Goal: Task Accomplishment & Management: Manage account settings

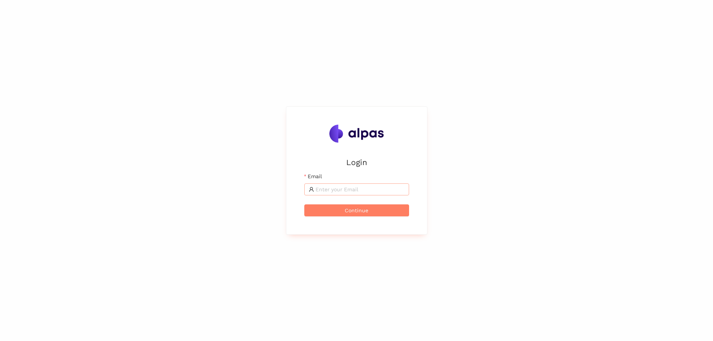
click at [337, 192] on input "Email" at bounding box center [359, 189] width 89 height 8
type input "[EMAIL_ADDRESS][DOMAIN_NAME]"
click at [348, 211] on span "Continue" at bounding box center [356, 210] width 24 height 8
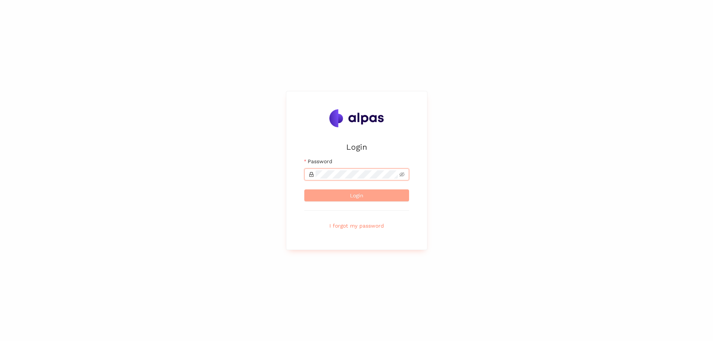
click at [347, 197] on button "Login" at bounding box center [356, 195] width 105 height 12
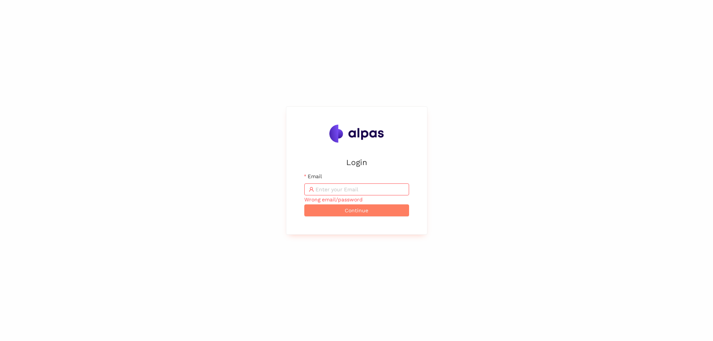
click at [376, 189] on input "Email" at bounding box center [359, 189] width 89 height 8
type input "IlikeIt@1991"
click at [354, 212] on span "Continue" at bounding box center [356, 210] width 24 height 8
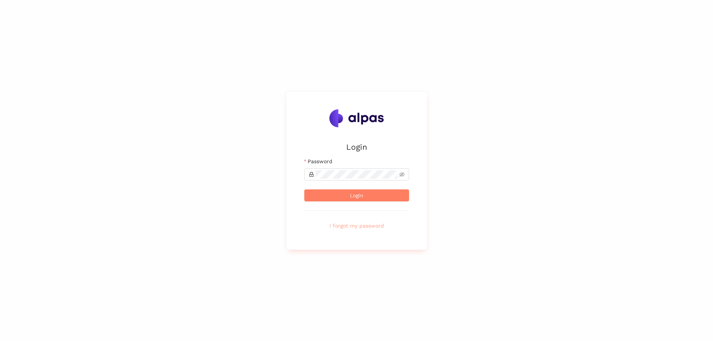
click at [370, 223] on span "I forgot my password" at bounding box center [356, 225] width 55 height 8
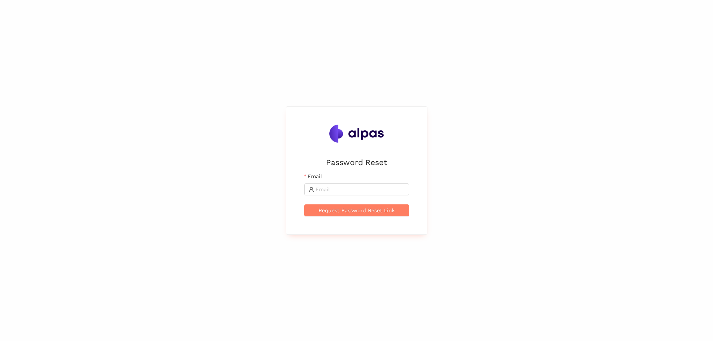
click at [345, 182] on div "Email" at bounding box center [356, 177] width 105 height 11
click at [344, 187] on input "Email" at bounding box center [359, 189] width 89 height 8
type input "[EMAIL_ADDRESS][DOMAIN_NAME]"
click at [349, 210] on span "Request Password Reset Link" at bounding box center [356, 210] width 76 height 8
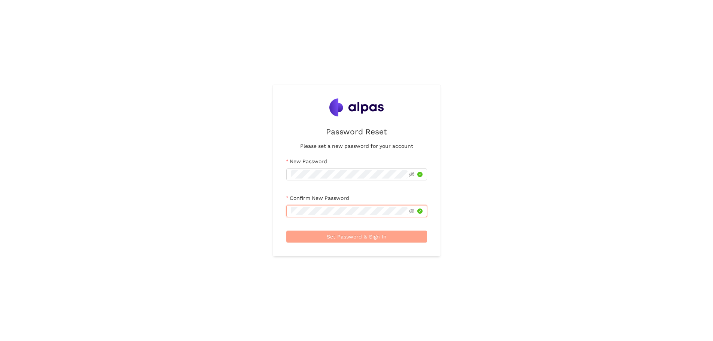
click at [343, 234] on span "Set Password & Sign In" at bounding box center [357, 236] width 60 height 8
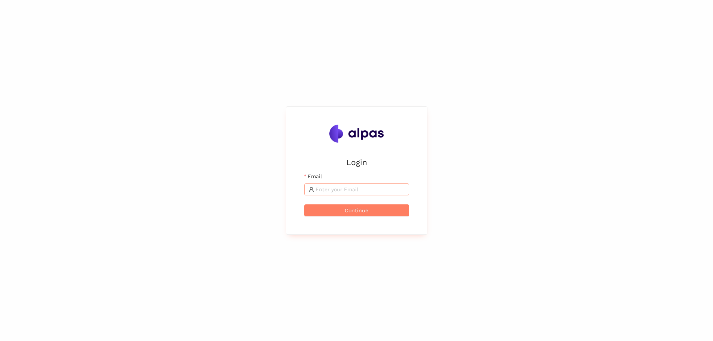
click at [327, 190] on input "Email" at bounding box center [359, 189] width 89 height 8
type input "[EMAIL_ADDRESS][DOMAIN_NAME]"
click at [357, 212] on span "Continue" at bounding box center [356, 210] width 24 height 8
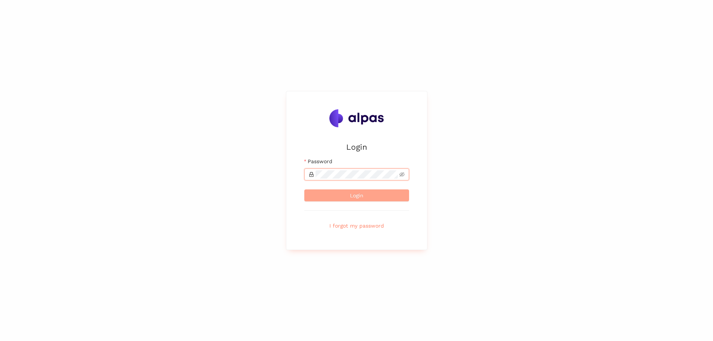
click at [345, 196] on button "Login" at bounding box center [356, 195] width 105 height 12
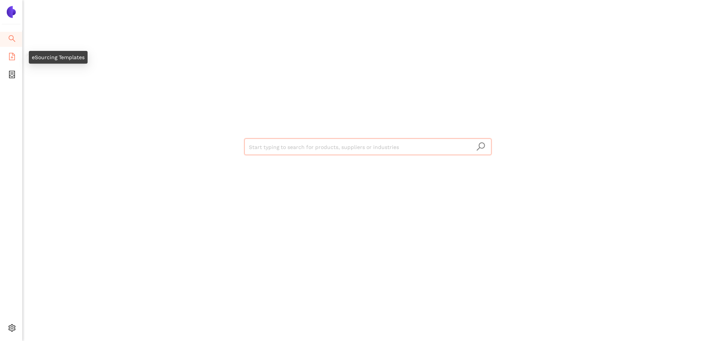
click at [14, 56] on icon "file-add" at bounding box center [11, 56] width 7 height 7
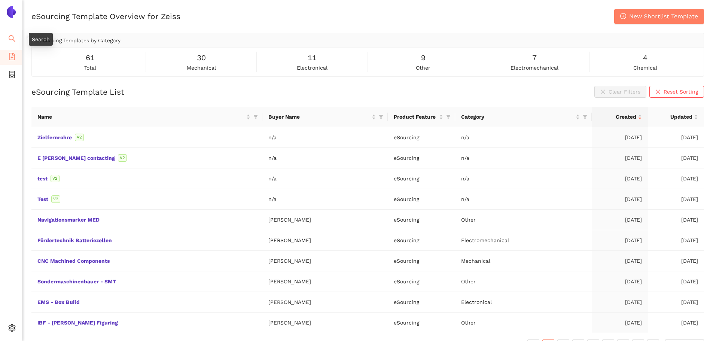
click at [10, 37] on icon "search" at bounding box center [11, 38] width 7 height 7
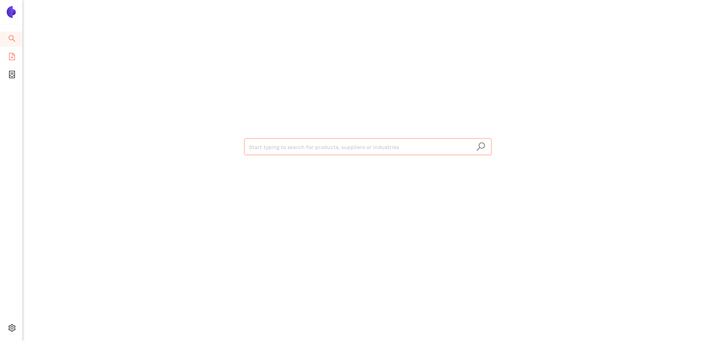
click at [7, 53] on li "eSourcing Templates" at bounding box center [11, 57] width 22 height 15
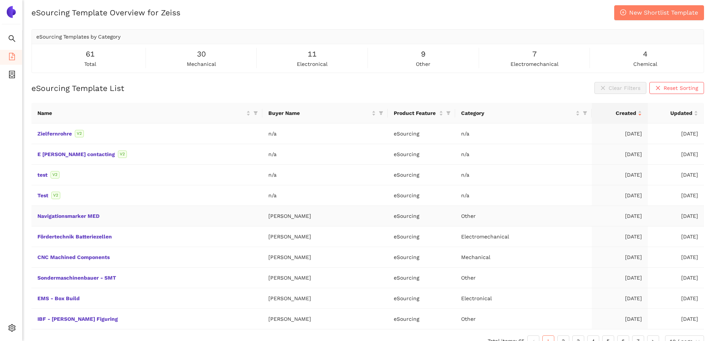
scroll to position [16, 0]
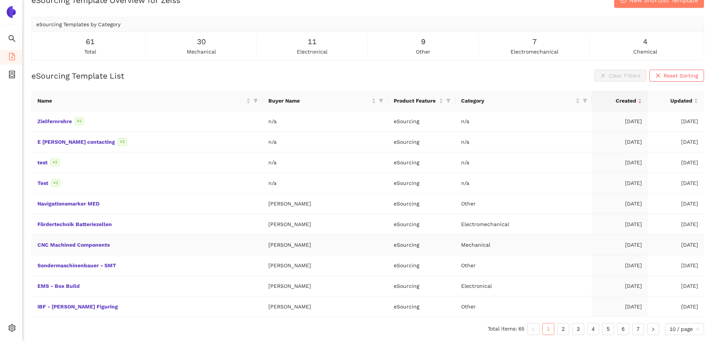
drag, startPoint x: 319, startPoint y: 244, endPoint x: 35, endPoint y: 249, distance: 283.9
click at [35, 249] on tr "CNC Machined Components [PERSON_NAME] eSourcing Mechanical [DATE] [DATE]" at bounding box center [367, 245] width 672 height 21
click at [150, 248] on td "CNC Machined Components" at bounding box center [146, 245] width 231 height 21
click at [0, 0] on link "CNC Machined Components" at bounding box center [0, 0] width 0 height 0
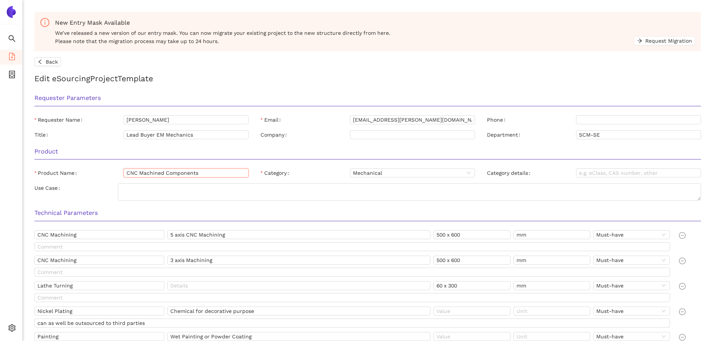
drag, startPoint x: 182, startPoint y: 175, endPoint x: 68, endPoint y: 175, distance: 113.7
click at [68, 175] on div "Product Name CNC Machined Components" at bounding box center [141, 172] width 214 height 9
click at [219, 215] on h3 "Technical Parameters" at bounding box center [367, 213] width 666 height 10
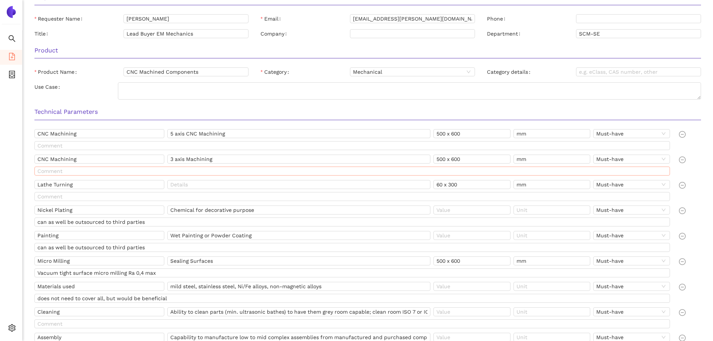
scroll to position [112, 0]
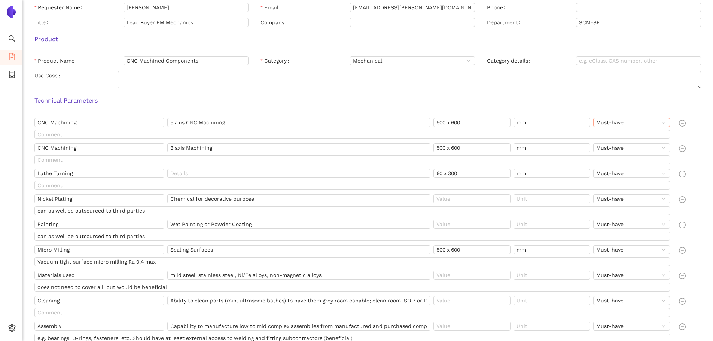
click at [621, 124] on span "Must-have" at bounding box center [631, 122] width 71 height 8
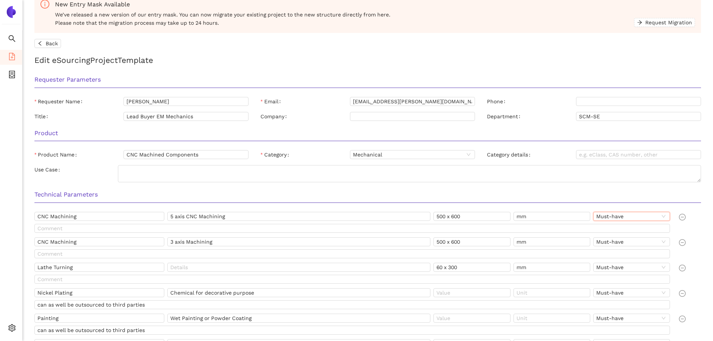
scroll to position [0, 0]
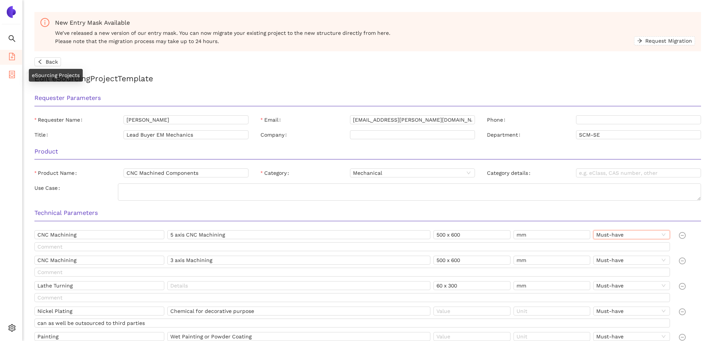
click at [12, 76] on icon "container" at bounding box center [11, 74] width 7 height 7
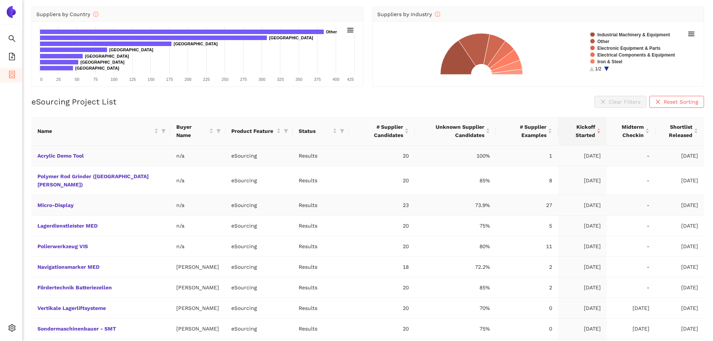
scroll to position [110, 0]
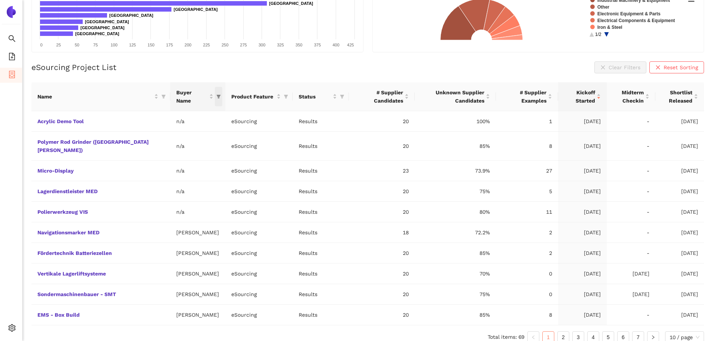
click at [216, 97] on icon "filter" at bounding box center [218, 97] width 4 height 4
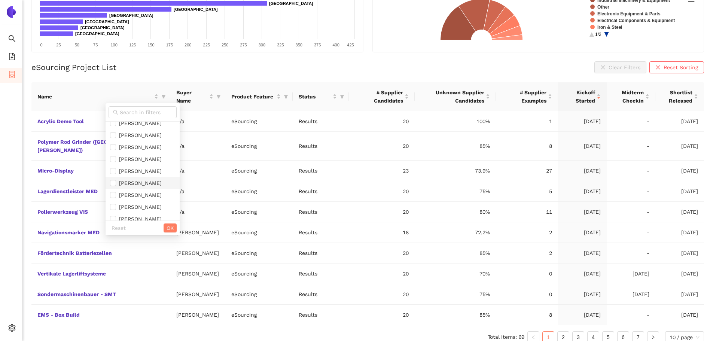
scroll to position [187, 0]
click at [111, 182] on input "checkbox" at bounding box center [113, 181] width 6 height 6
checkbox input "true"
click at [172, 228] on span "OK" at bounding box center [169, 228] width 7 height 8
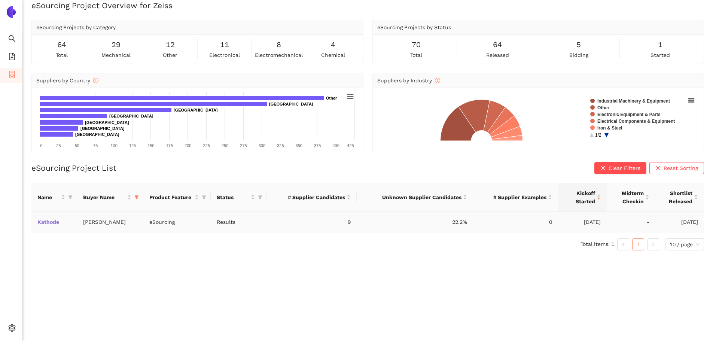
click at [0, 0] on link "Kathode" at bounding box center [0, 0] width 0 height 0
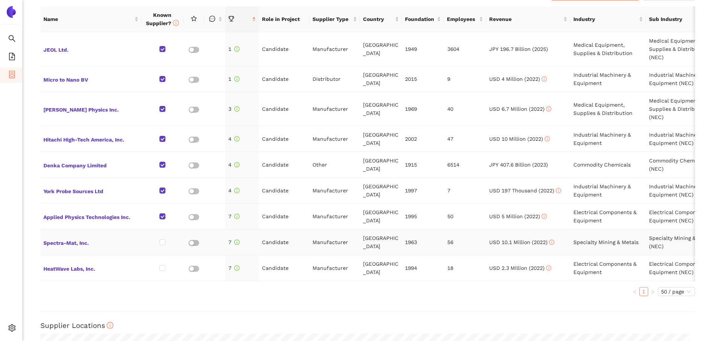
scroll to position [299, 0]
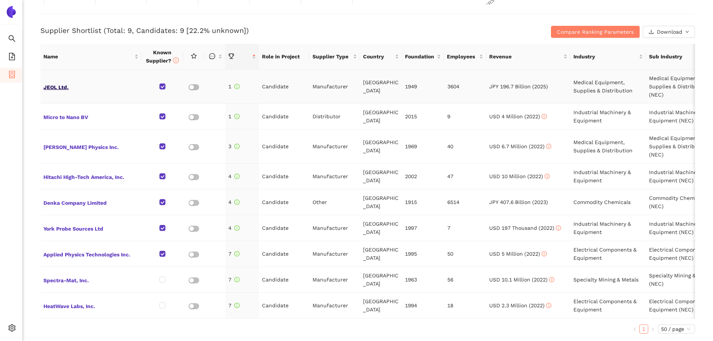
click at [61, 88] on span "JEOL Ltd." at bounding box center [90, 87] width 95 height 10
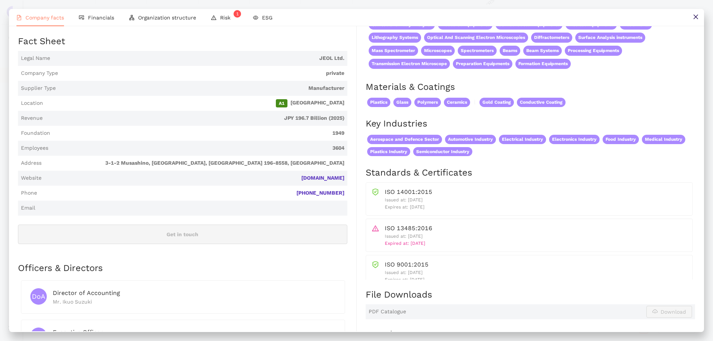
scroll to position [0, 0]
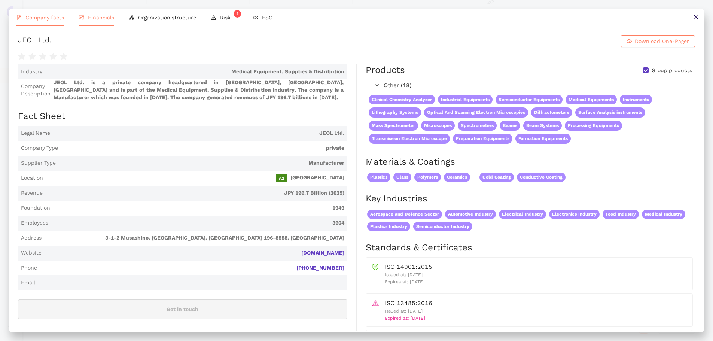
click at [98, 16] on span "Financials" at bounding box center [101, 18] width 26 height 6
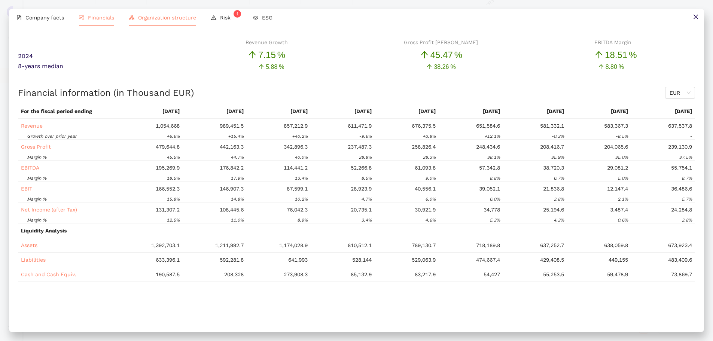
click at [156, 18] on span "Organization structure" at bounding box center [167, 18] width 58 height 6
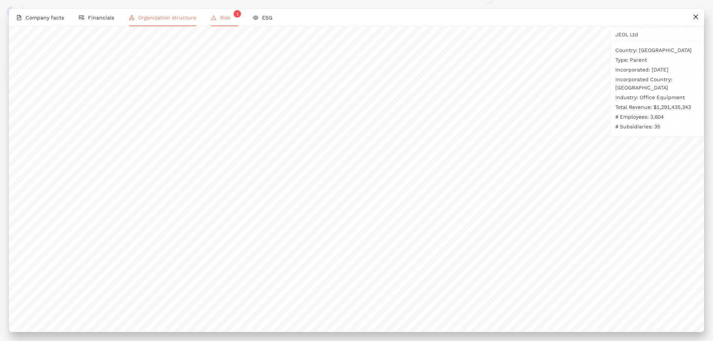
click at [223, 20] on span "Risk 1" at bounding box center [229, 18] width 18 height 6
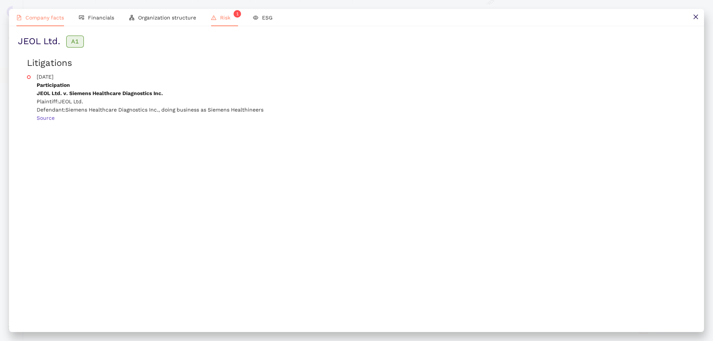
click at [34, 17] on span "Company facts" at bounding box center [44, 18] width 39 height 6
